Goal: Find specific page/section: Find specific page/section

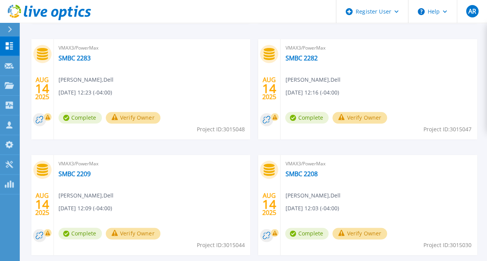
scroll to position [155, 0]
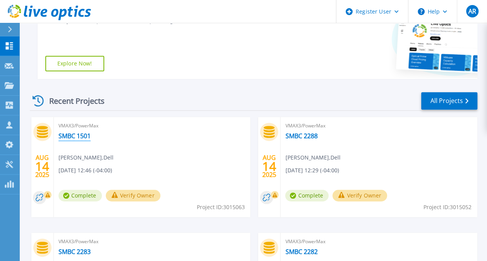
click at [75, 138] on link "SMBC 1501" at bounding box center [74, 136] width 32 height 8
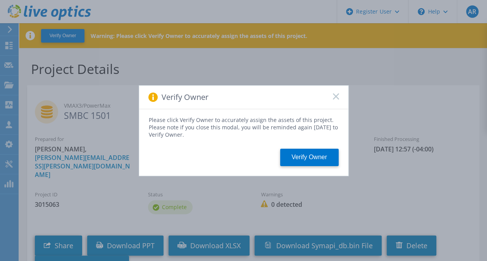
click at [335, 100] on icon at bounding box center [336, 96] width 6 height 6
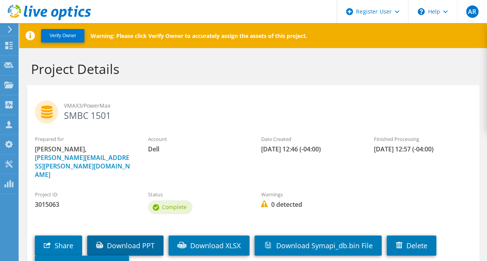
click at [139, 235] on link "Download PPT" at bounding box center [125, 245] width 76 height 20
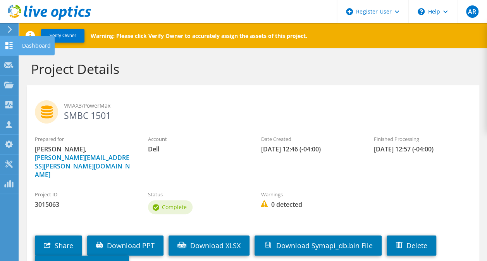
click at [9, 49] on div at bounding box center [8, 46] width 9 height 9
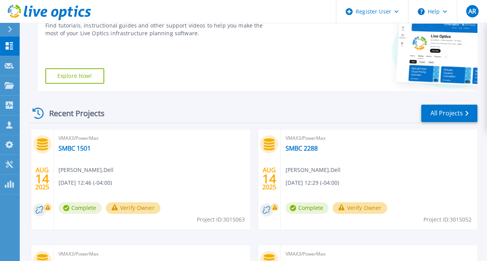
scroll to position [155, 0]
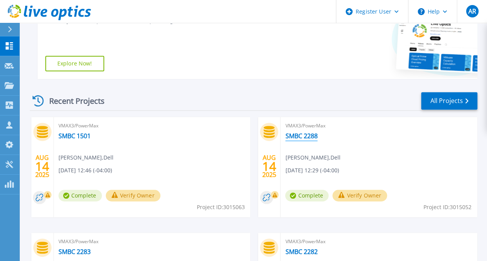
click at [295, 136] on link "SMBC 2288" at bounding box center [301, 136] width 32 height 8
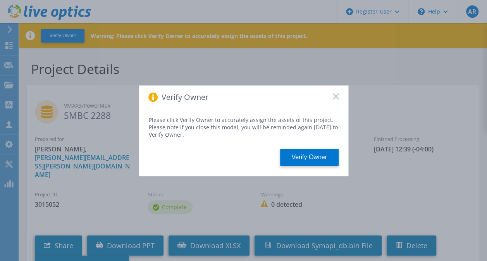
click at [336, 95] on rect at bounding box center [335, 96] width 7 height 7
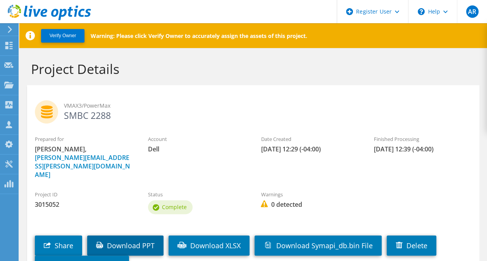
click at [136, 235] on link "Download PPT" at bounding box center [125, 245] width 76 height 20
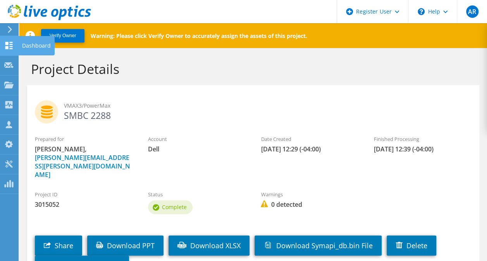
click at [10, 47] on icon at bounding box center [8, 45] width 9 height 7
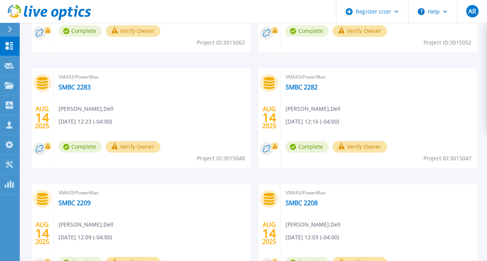
scroll to position [348, 0]
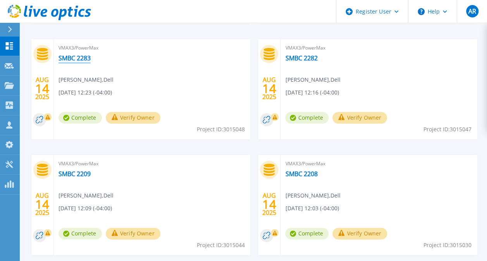
click at [86, 58] on link "SMBC 2283" at bounding box center [74, 58] width 32 height 8
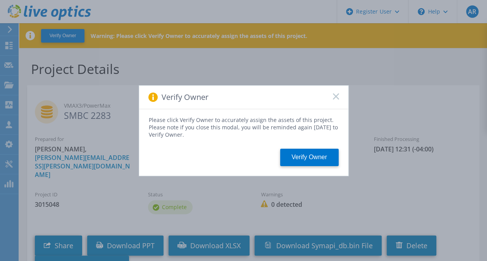
click at [335, 96] on rect at bounding box center [335, 96] width 7 height 7
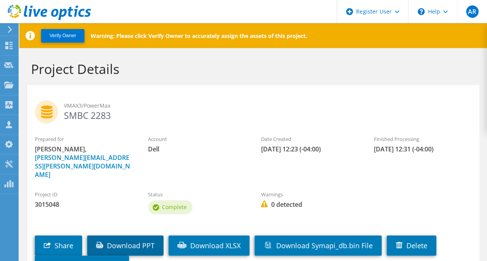
click at [146, 235] on link "Download PPT" at bounding box center [125, 245] width 76 height 20
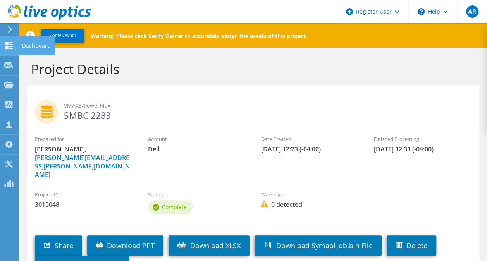
click at [7, 49] on use at bounding box center [8, 45] width 7 height 7
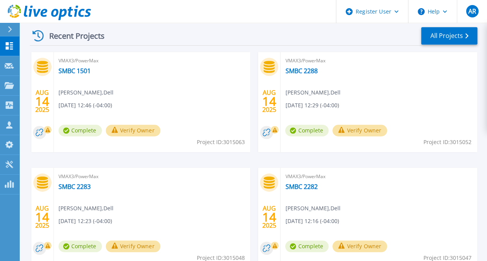
scroll to position [232, 0]
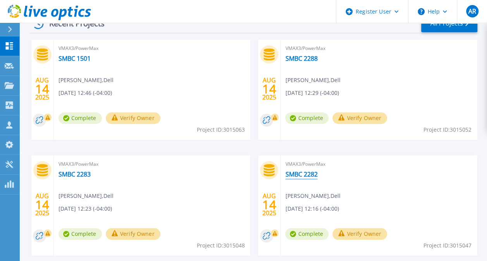
click at [309, 175] on link "SMBC 2282" at bounding box center [301, 174] width 32 height 8
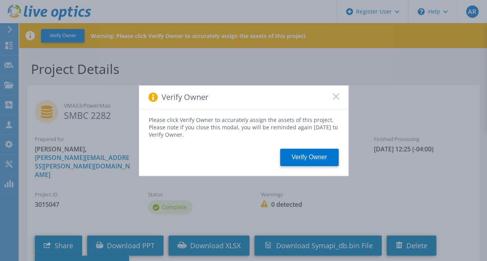
click at [335, 97] on rect at bounding box center [335, 96] width 7 height 7
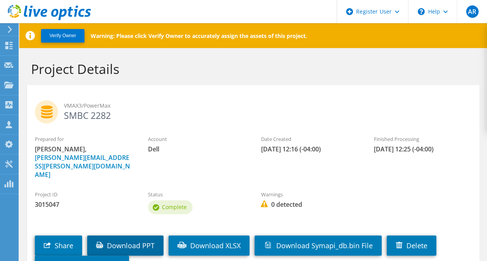
click at [145, 235] on link "Download PPT" at bounding box center [125, 245] width 76 height 20
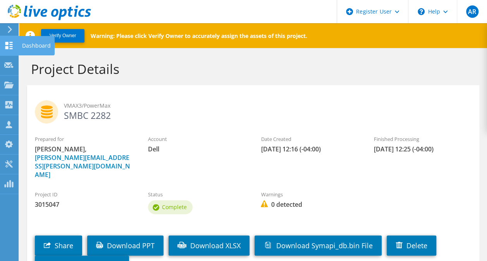
click at [11, 45] on icon at bounding box center [8, 45] width 9 height 7
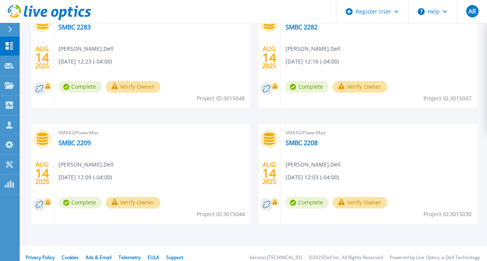
scroll to position [387, 0]
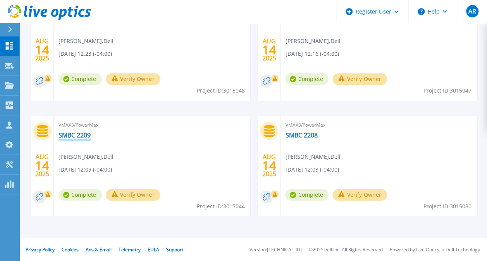
click at [79, 134] on link "SMBC 2209" at bounding box center [74, 135] width 32 height 8
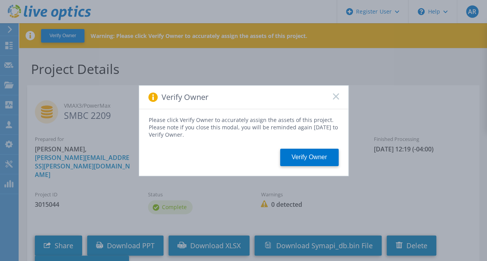
click at [334, 95] on rect at bounding box center [335, 96] width 7 height 7
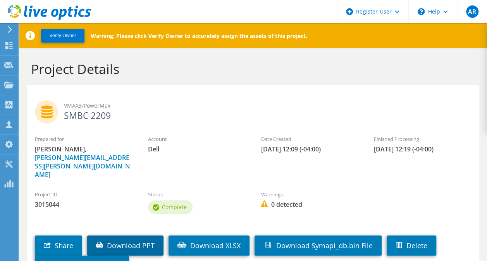
click at [113, 235] on link "Download PPT" at bounding box center [125, 245] width 76 height 20
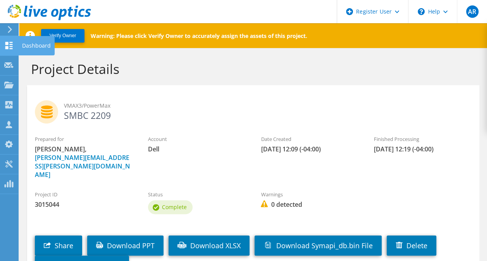
click at [8, 49] on div at bounding box center [8, 46] width 9 height 9
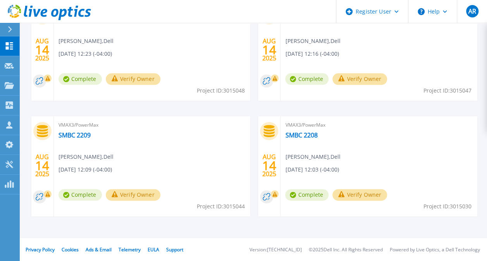
scroll to position [388, 0]
click at [305, 131] on link "SMBC 2208" at bounding box center [301, 135] width 32 height 8
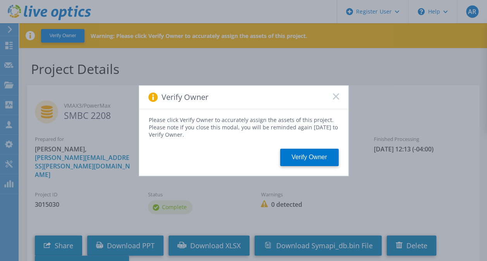
click at [335, 96] on rect at bounding box center [335, 96] width 7 height 7
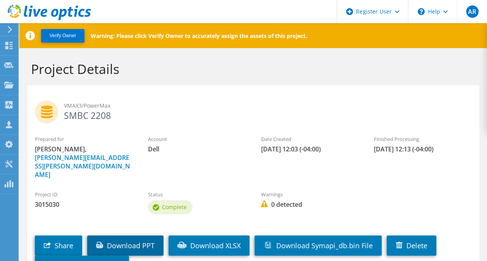
click at [142, 235] on link "Download PPT" at bounding box center [125, 245] width 76 height 20
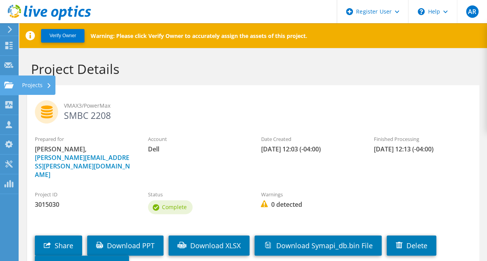
click at [12, 83] on icon at bounding box center [8, 84] width 9 height 7
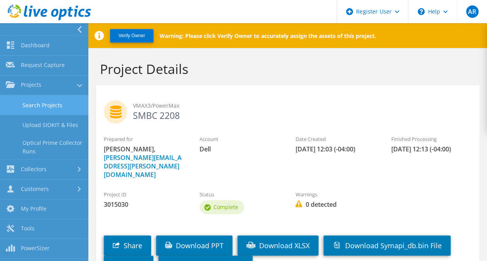
click at [50, 99] on link "Search Projects" at bounding box center [44, 105] width 88 height 20
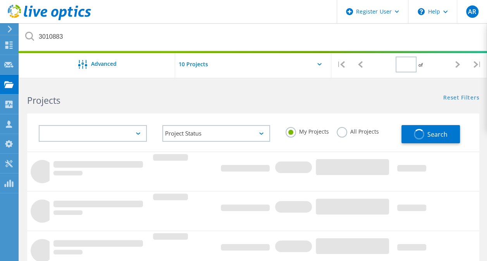
type input "1"
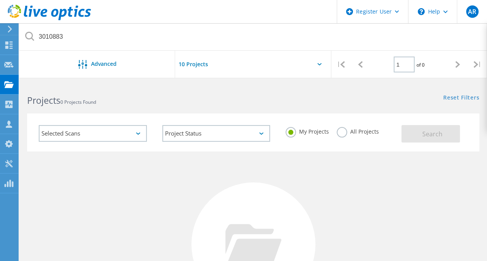
click at [137, 133] on icon at bounding box center [138, 133] width 4 height 2
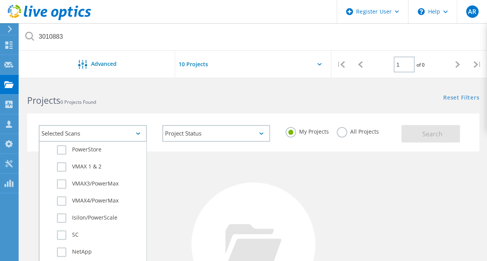
scroll to position [232, 0]
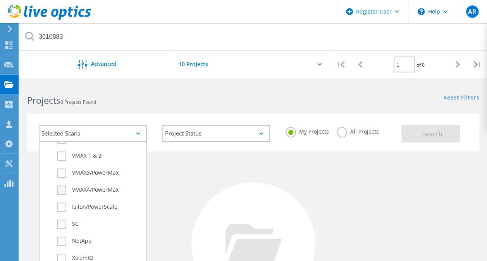
click at [61, 190] on label "VMAX4/PowerMax" at bounding box center [99, 189] width 85 height 9
click at [0, 0] on input "VMAX4/PowerMax" at bounding box center [0, 0] width 0 height 0
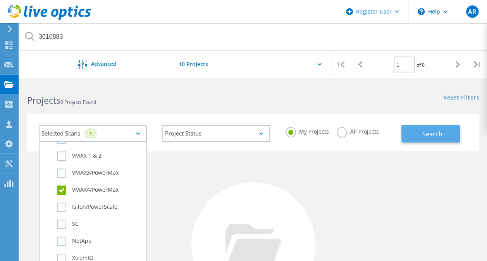
click at [431, 133] on span "Search" at bounding box center [432, 134] width 20 height 9
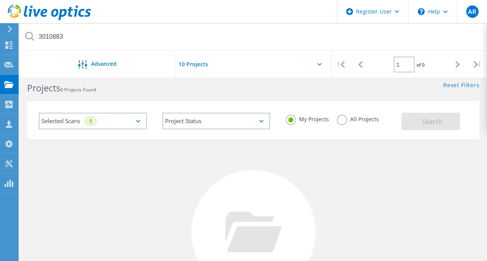
scroll to position [0, 0]
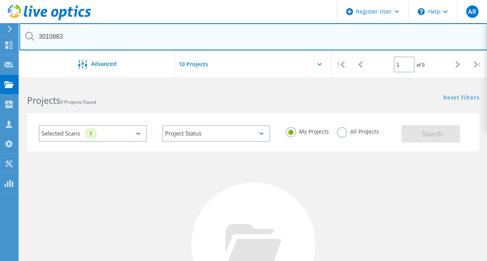
drag, startPoint x: 106, startPoint y: 40, endPoint x: -2, endPoint y: 32, distance: 108.4
click at [0, 32] on html "Register User \n Help Explore Helpful Articles Contact Support AR Dell User Ada…" at bounding box center [243, 192] width 487 height 384
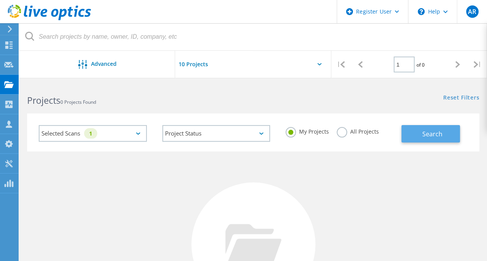
click at [444, 137] on button "Search" at bounding box center [430, 133] width 58 height 17
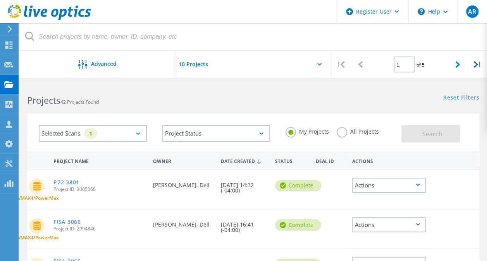
click at [344, 132] on label "All Projects" at bounding box center [357, 130] width 42 height 7
click at [0, 0] on input "All Projects" at bounding box center [0, 0] width 0 height 0
click at [434, 134] on span "Search" at bounding box center [432, 134] width 20 height 9
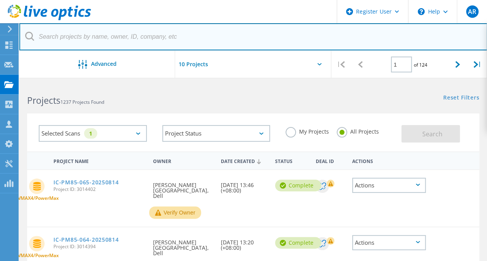
click at [144, 36] on input "text" at bounding box center [253, 36] width 468 height 27
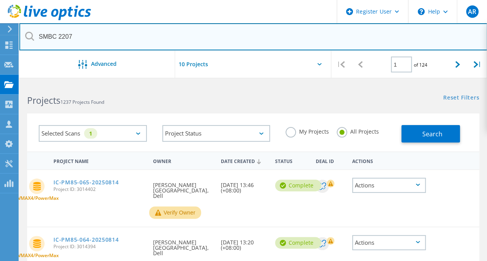
type input "SMBC 2207"
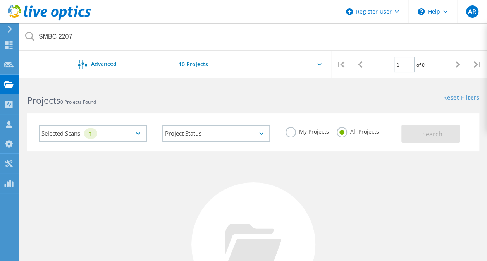
click at [137, 132] on div "Selected Scans 1" at bounding box center [93, 133] width 108 height 17
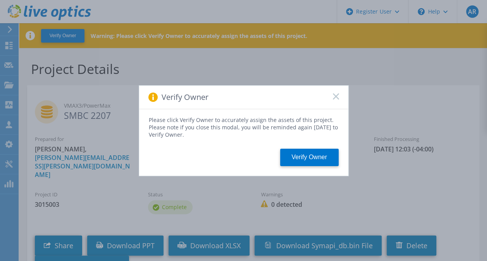
click at [336, 95] on rect at bounding box center [335, 96] width 7 height 7
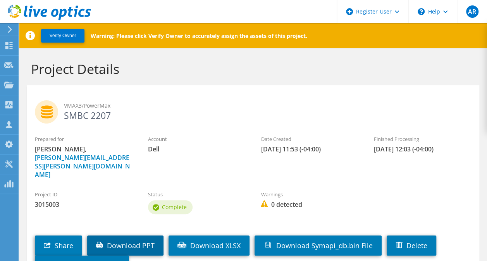
click at [133, 235] on link "Download PPT" at bounding box center [125, 245] width 76 height 20
